Goal: Transaction & Acquisition: Purchase product/service

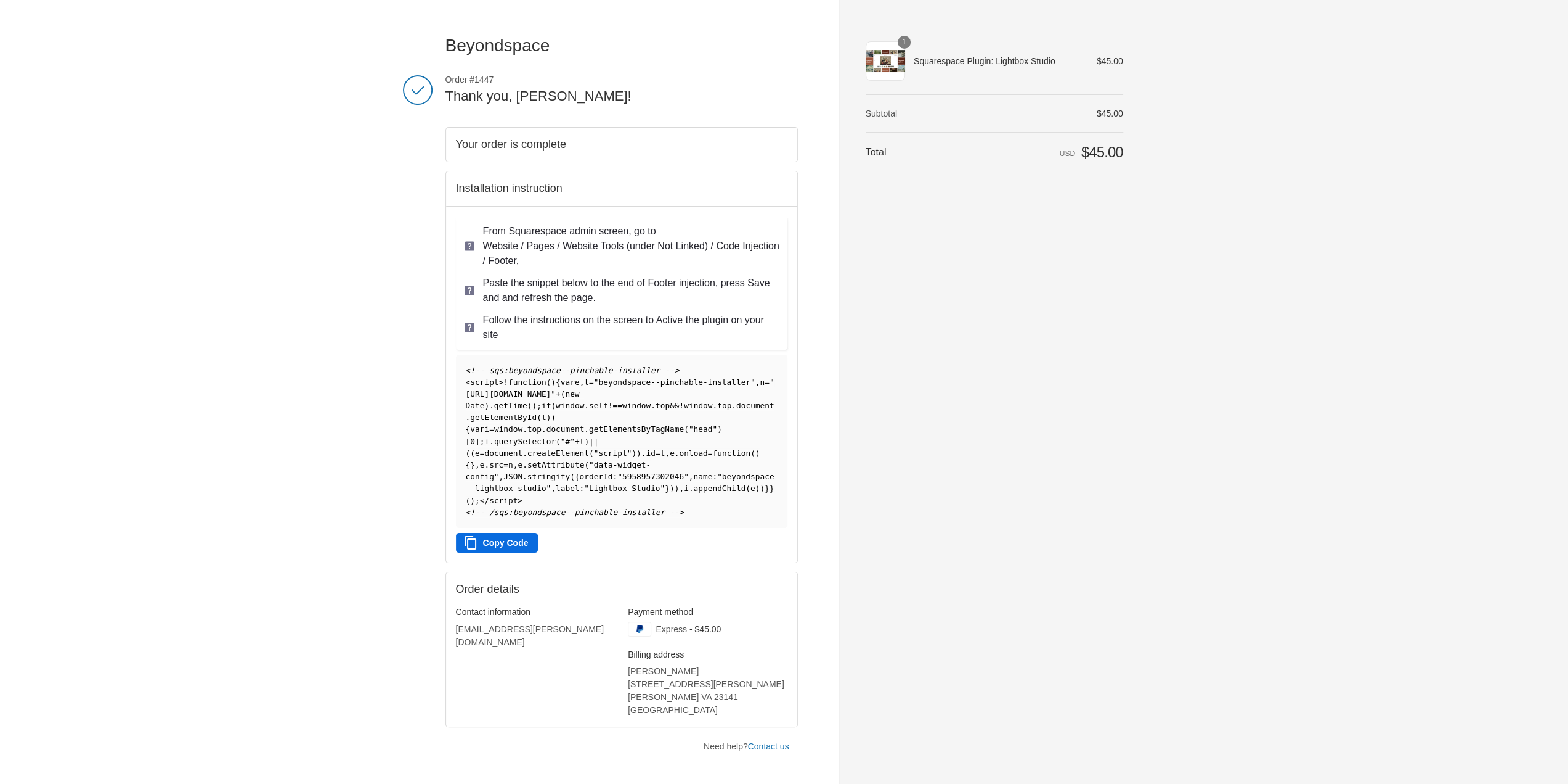
click at [514, 542] on button "Copy Code" at bounding box center [497, 542] width 83 height 19
